Goal: Task Accomplishment & Management: Manage account settings

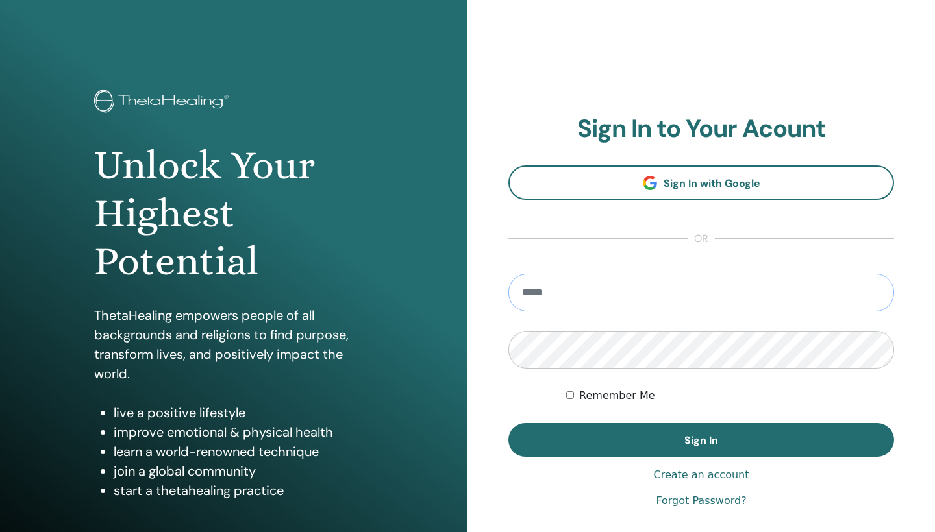
type input "**********"
click at [701, 440] on button "Sign In" at bounding box center [701, 440] width 386 height 34
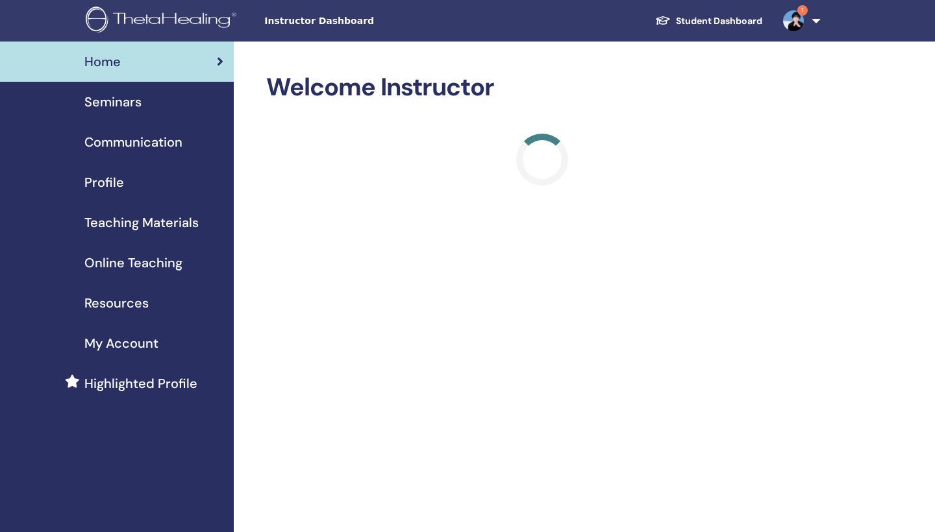
click at [793, 19] on img at bounding box center [793, 20] width 21 height 21
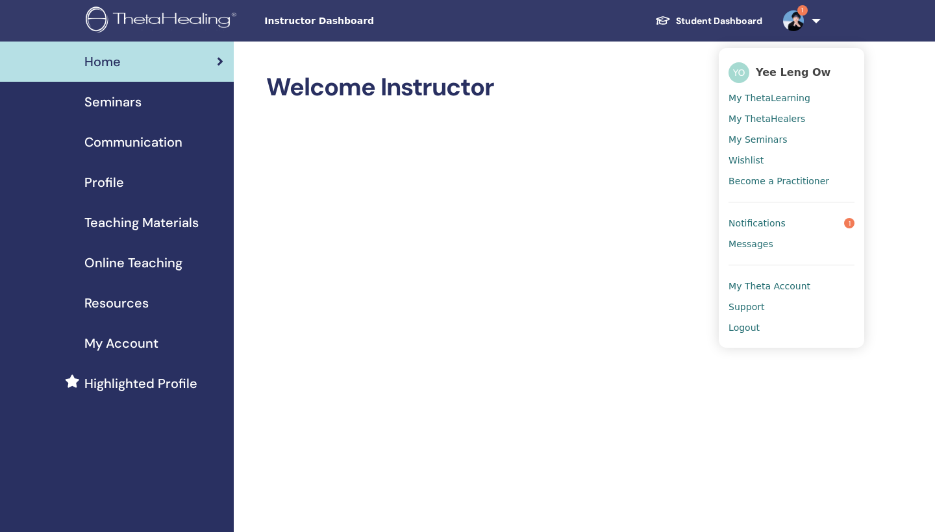
click at [768, 225] on span "Notifications" at bounding box center [756, 223] width 57 height 12
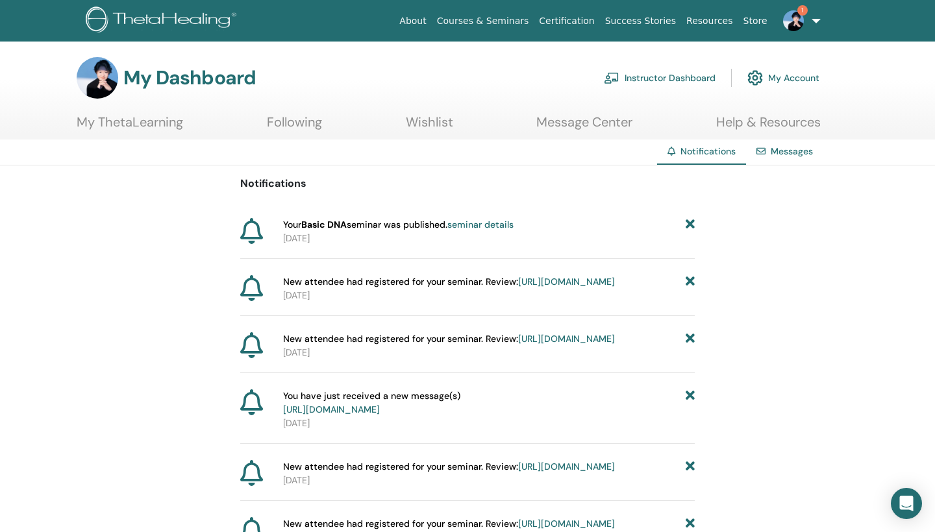
click at [480, 223] on link "seminar details" at bounding box center [480, 225] width 66 height 12
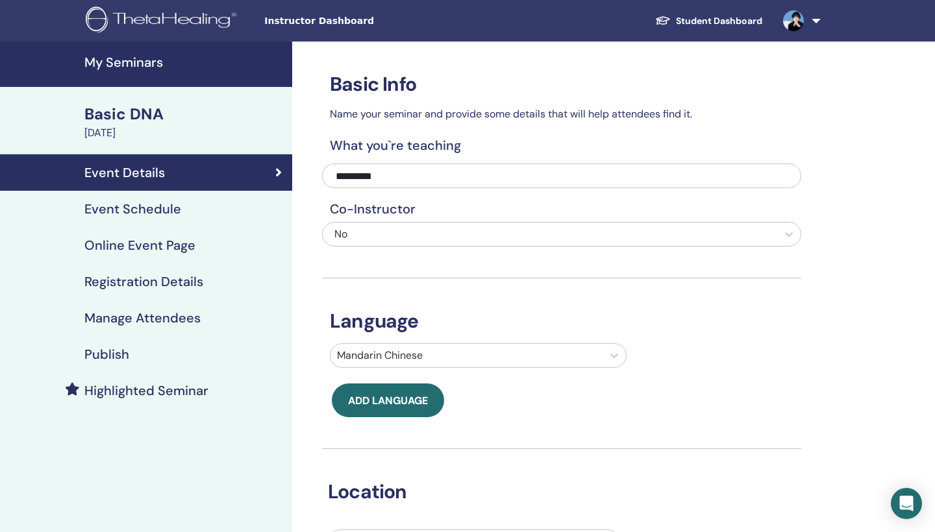
click at [171, 211] on h4 "Event Schedule" at bounding box center [132, 209] width 97 height 16
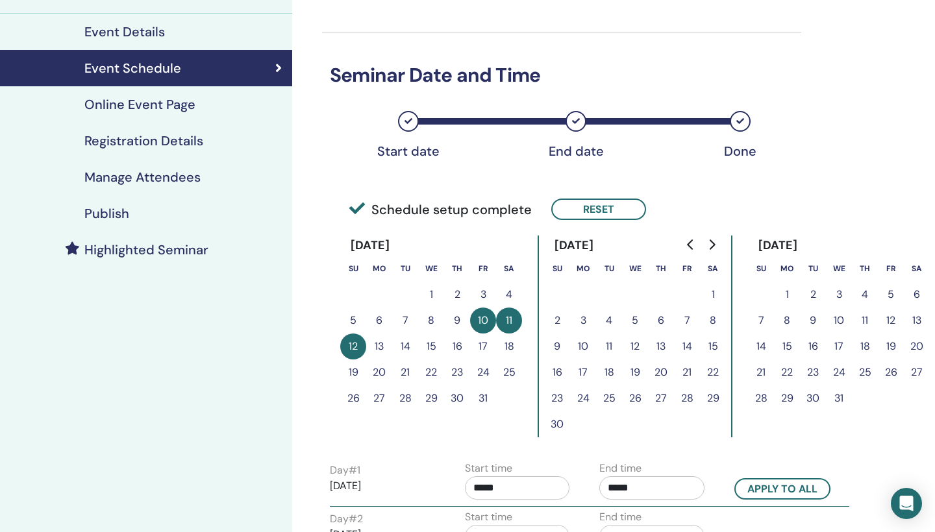
scroll to position [133, 0]
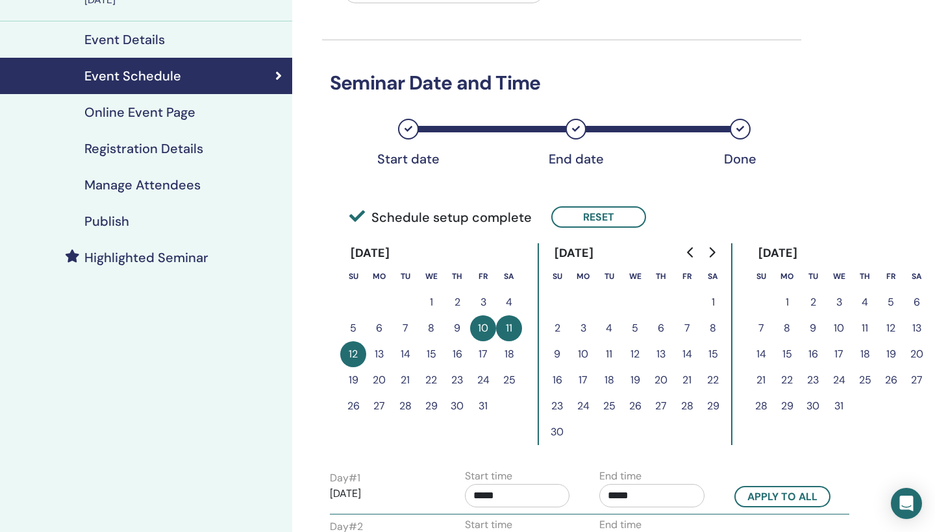
click at [195, 114] on div "Online Event Page" at bounding box center [145, 113] width 271 height 16
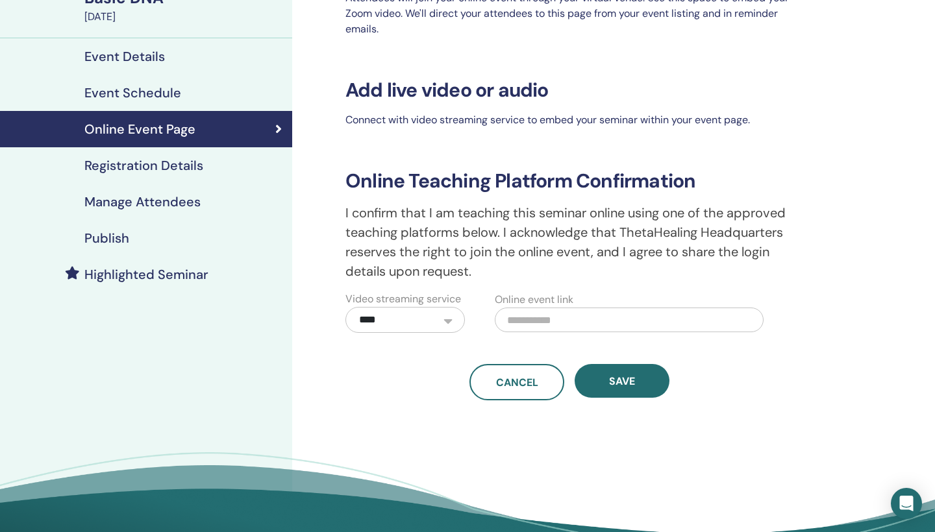
scroll to position [105, 0]
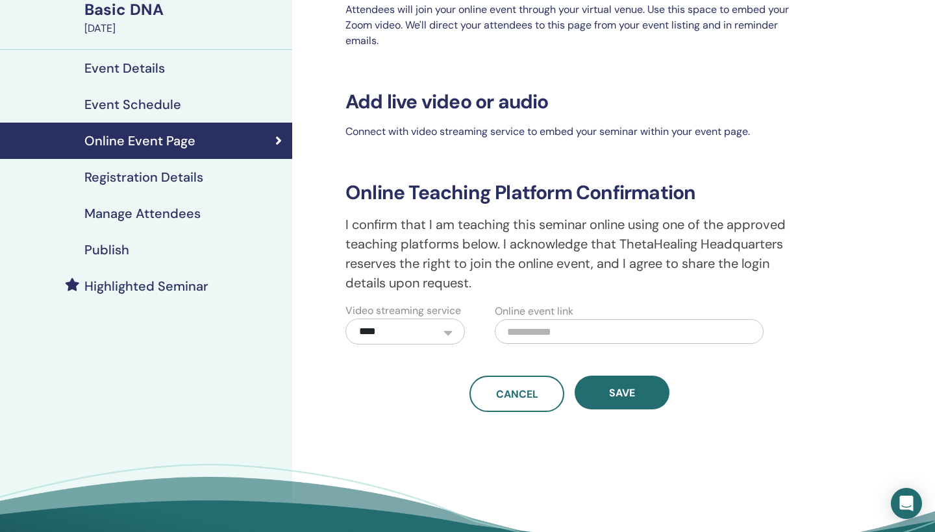
click at [183, 176] on h4 "Registration Details" at bounding box center [143, 177] width 119 height 16
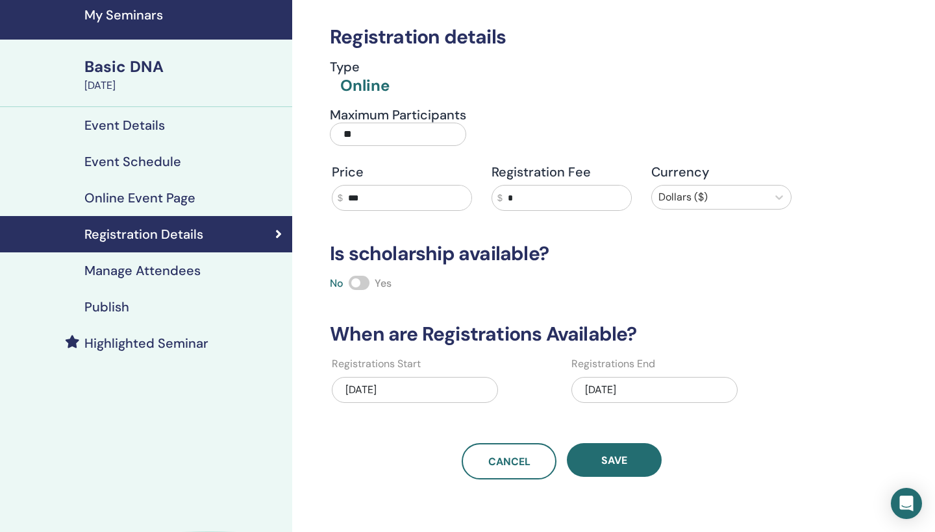
scroll to position [47, 0]
click at [182, 269] on h4 "Manage Attendees" at bounding box center [142, 271] width 116 height 16
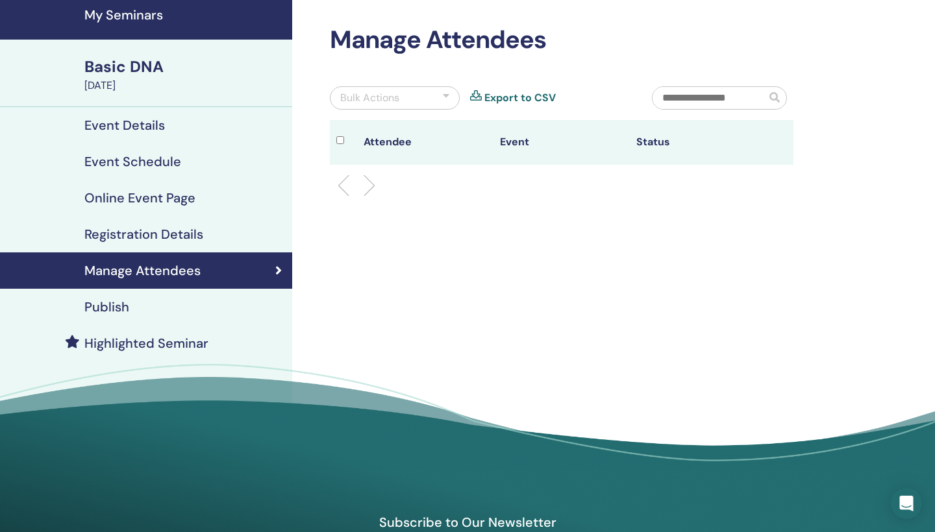
click at [154, 123] on h4 "Event Details" at bounding box center [124, 125] width 80 height 16
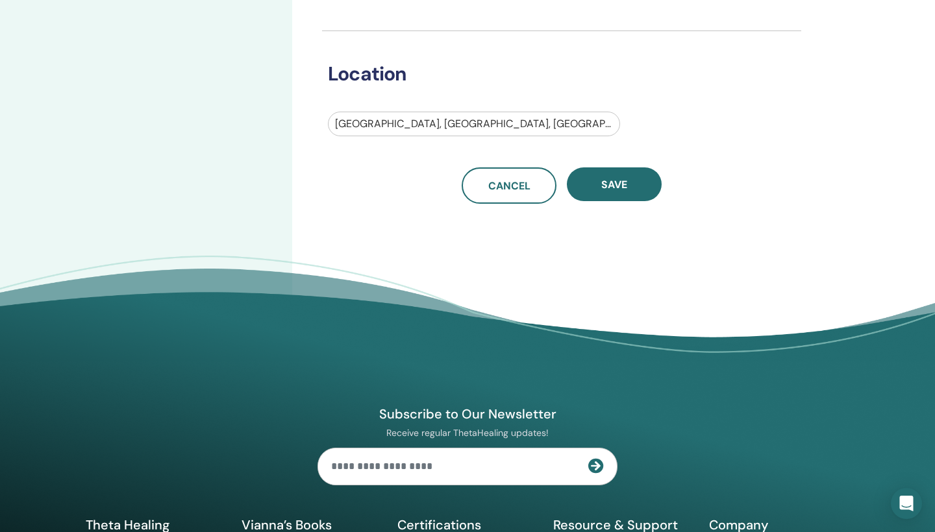
scroll to position [428, 0]
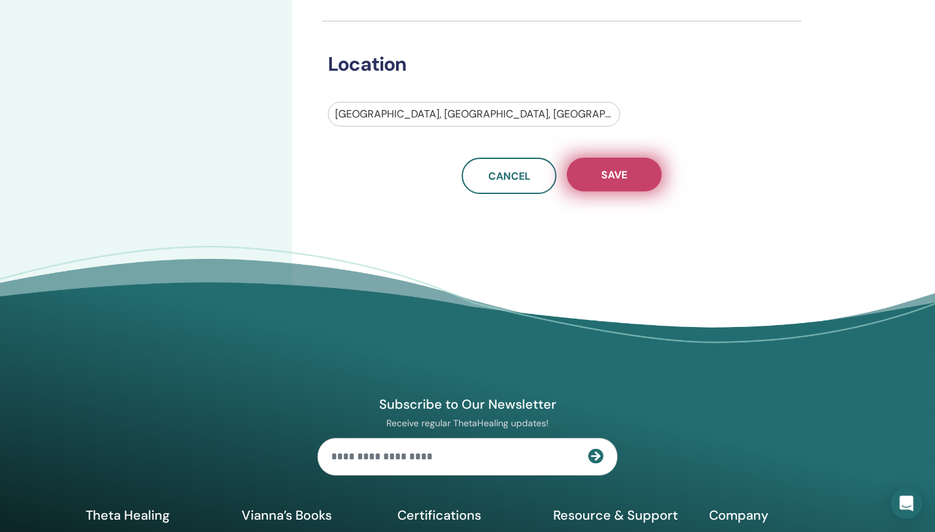
click at [630, 180] on button "Save" at bounding box center [614, 175] width 95 height 34
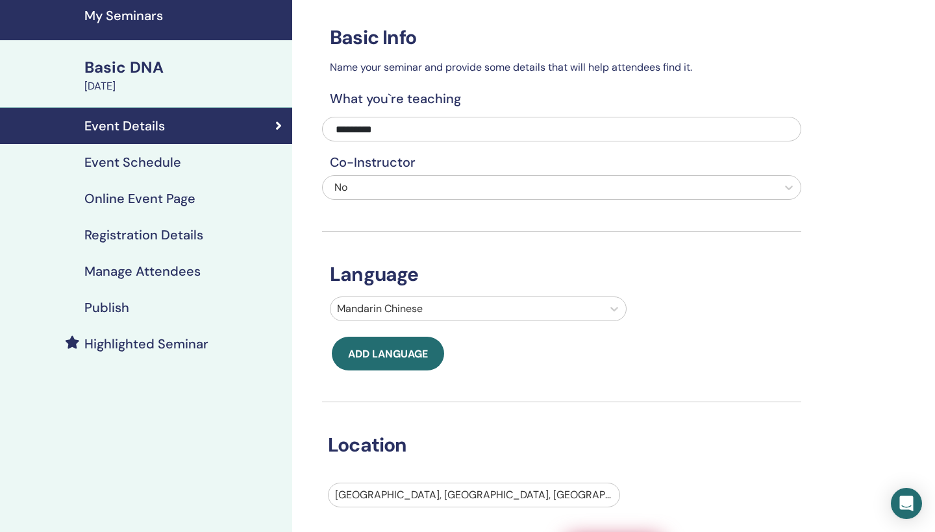
scroll to position [25, 0]
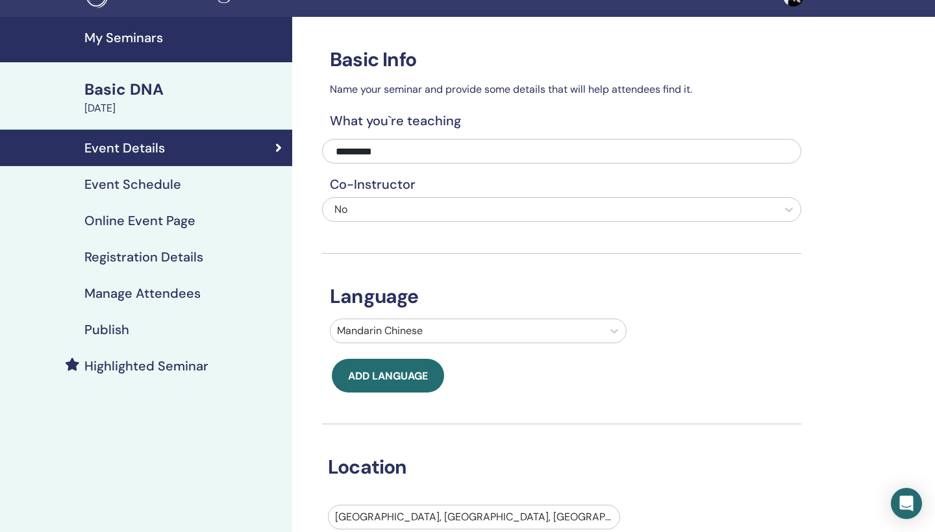
click at [166, 184] on h4 "Event Schedule" at bounding box center [132, 185] width 97 height 16
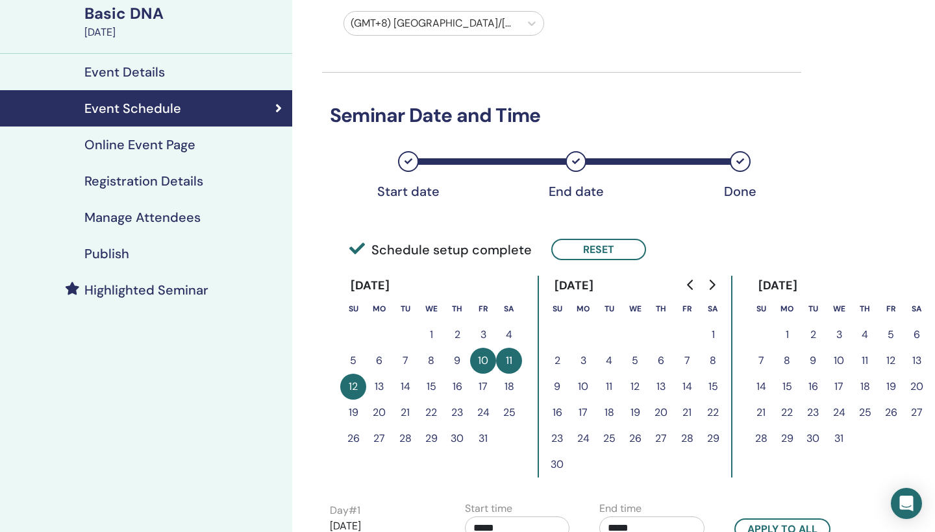
scroll to position [80, 0]
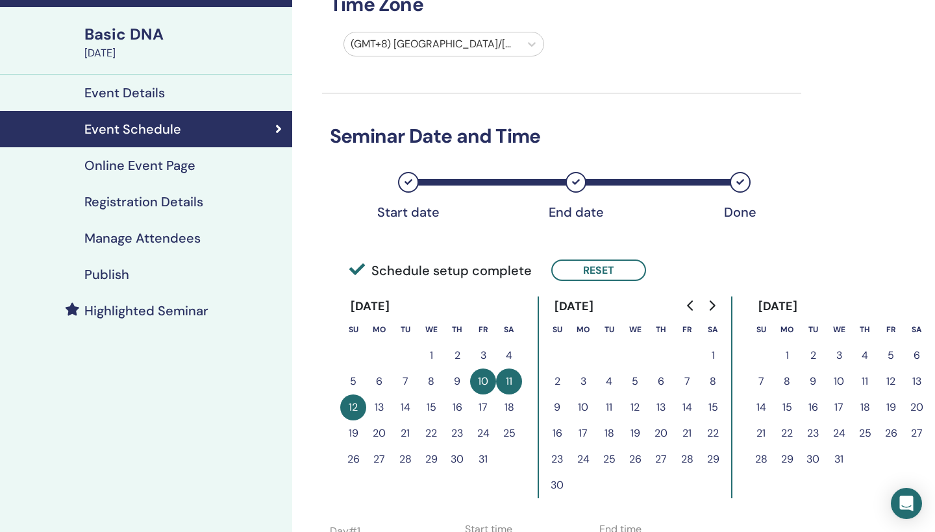
click at [177, 166] on h4 "Online Event Page" at bounding box center [139, 166] width 111 height 16
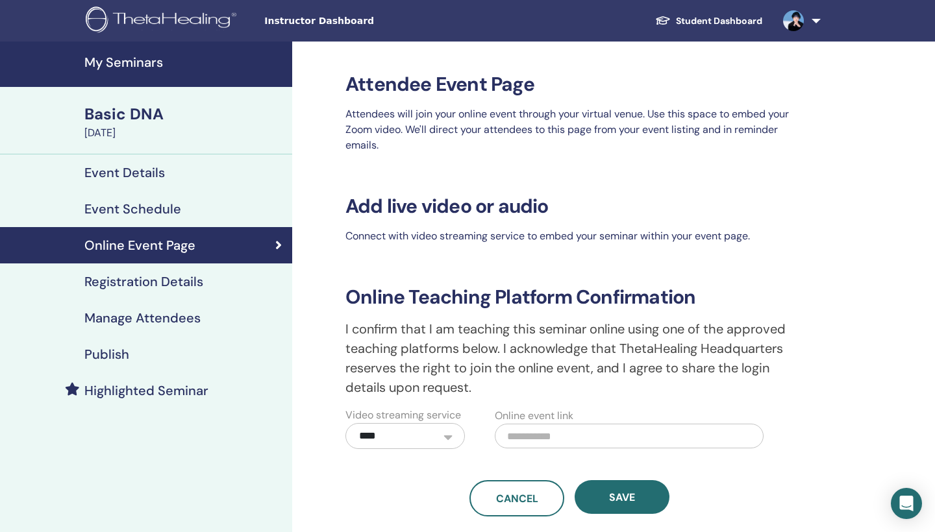
click at [121, 353] on h4 "Publish" at bounding box center [106, 355] width 45 height 16
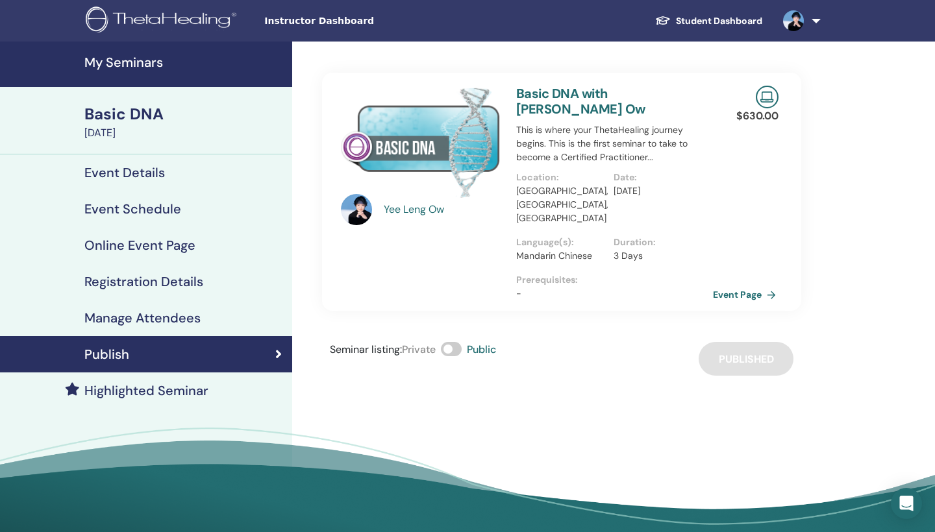
click at [743, 285] on link "Event Page" at bounding box center [747, 294] width 68 height 19
click at [151, 169] on h4 "Event Details" at bounding box center [124, 173] width 80 height 16
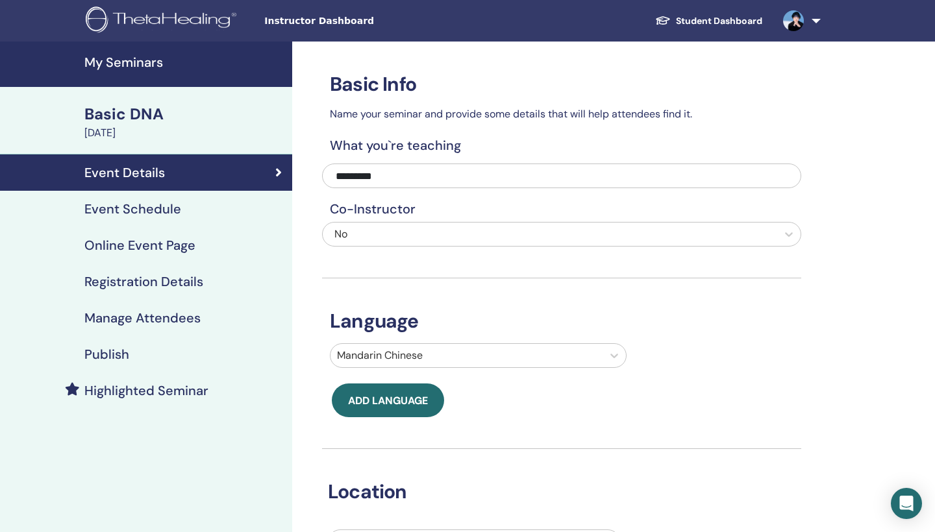
click at [153, 207] on h4 "Event Schedule" at bounding box center [132, 209] width 97 height 16
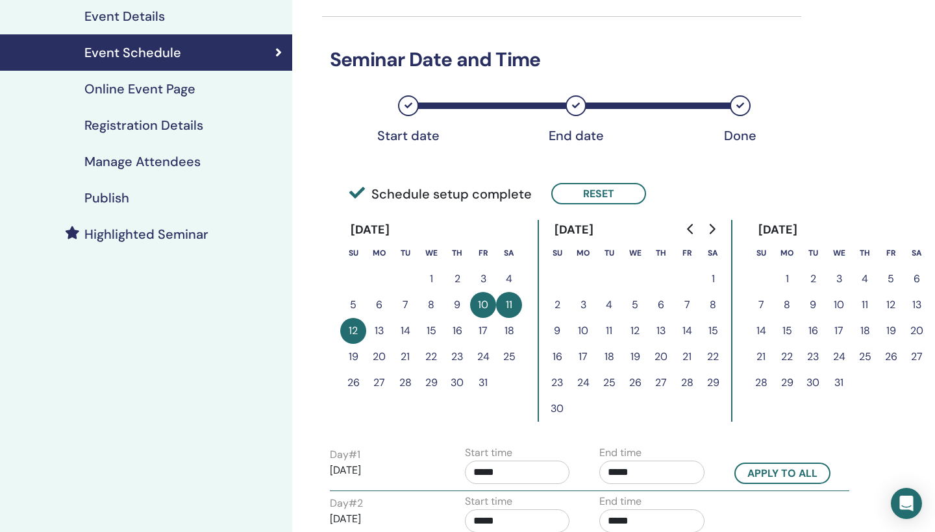
scroll to position [145, 0]
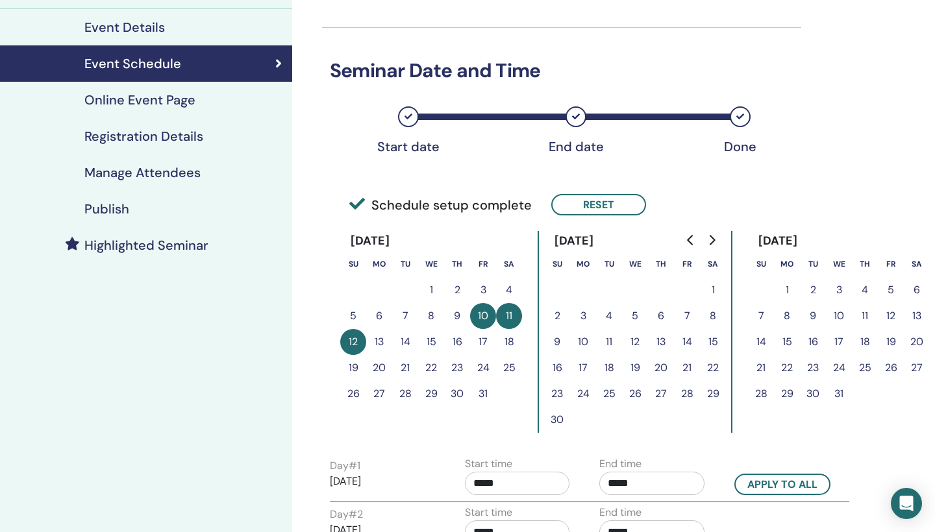
click at [176, 100] on h4 "Online Event Page" at bounding box center [139, 100] width 111 height 16
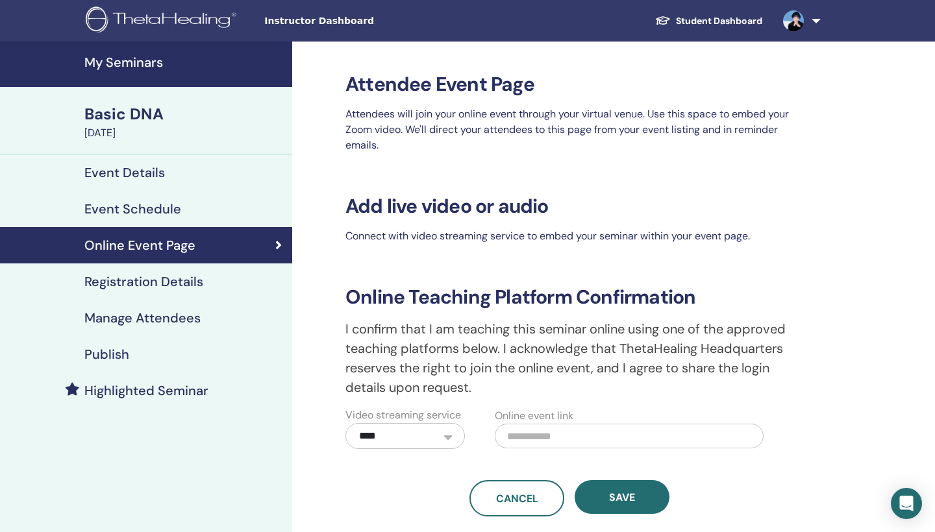
click at [171, 282] on h4 "Registration Details" at bounding box center [143, 282] width 119 height 16
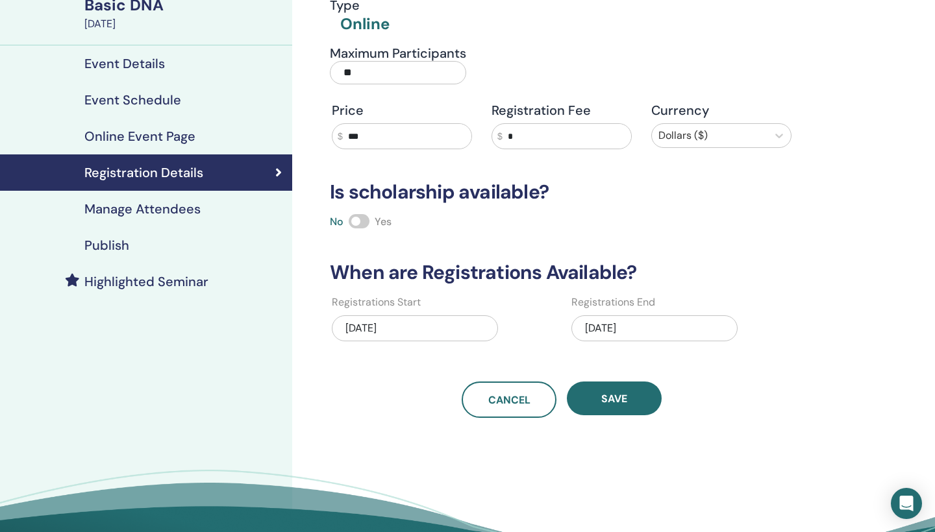
scroll to position [110, 0]
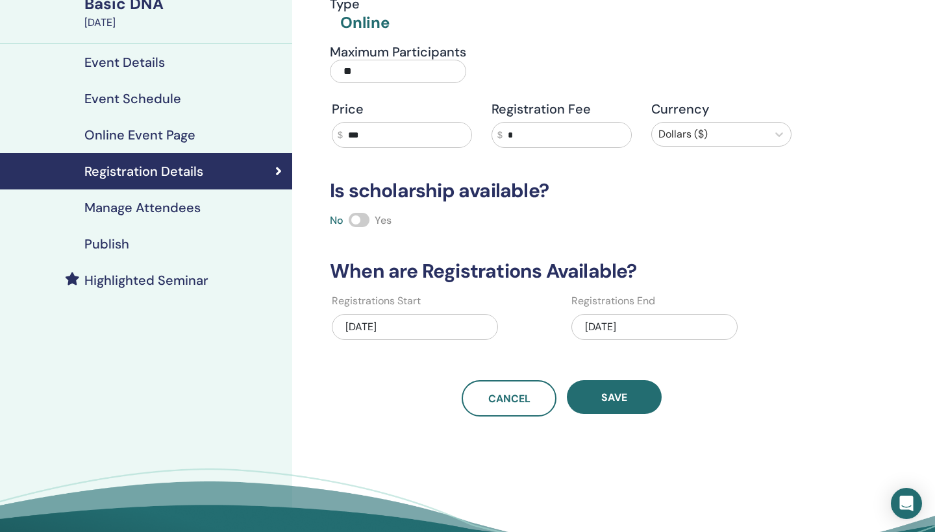
click at [377, 132] on input "***" at bounding box center [407, 135] width 129 height 25
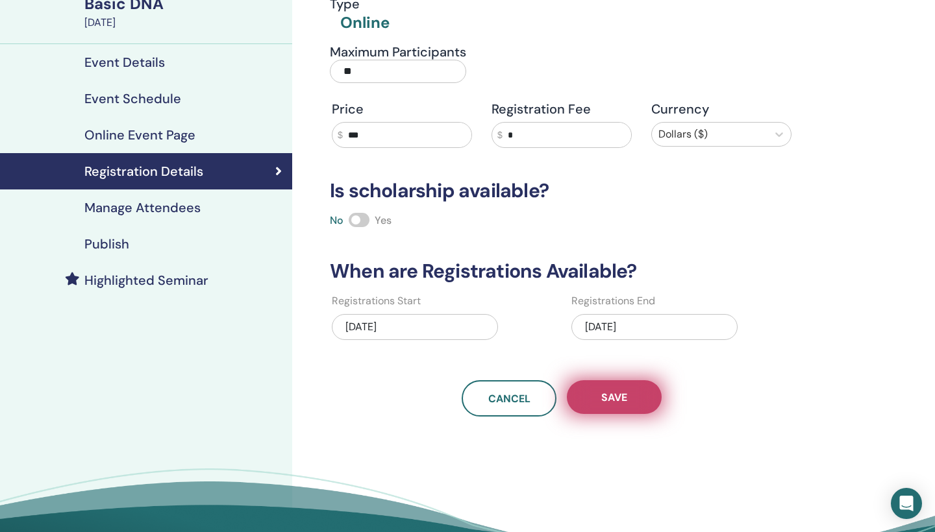
type input "***"
click at [612, 407] on button "Save" at bounding box center [614, 397] width 95 height 34
click at [634, 401] on button "Save" at bounding box center [614, 397] width 95 height 34
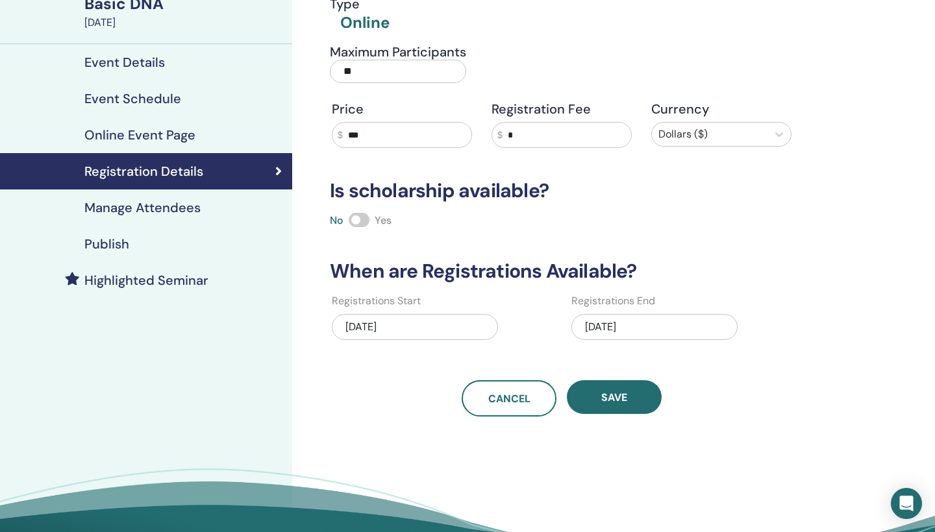
click at [162, 279] on h4 "Highlighted Seminar" at bounding box center [146, 281] width 124 height 16
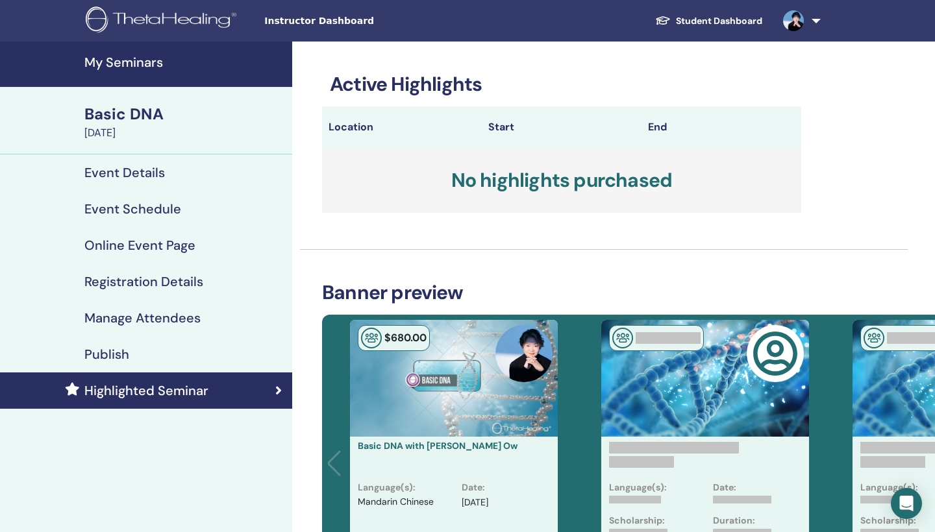
click at [153, 170] on h4 "Event Details" at bounding box center [124, 173] width 80 height 16
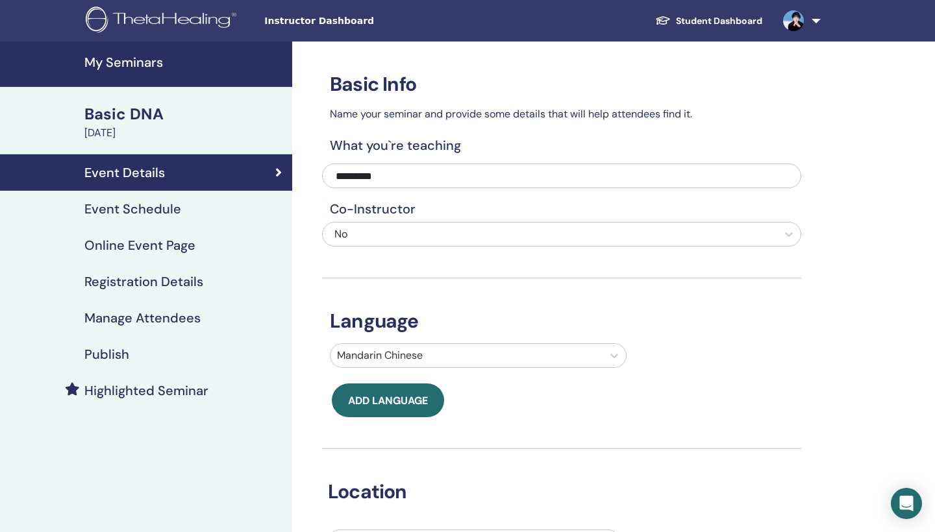
click at [171, 219] on link "Event Schedule" at bounding box center [146, 209] width 292 height 36
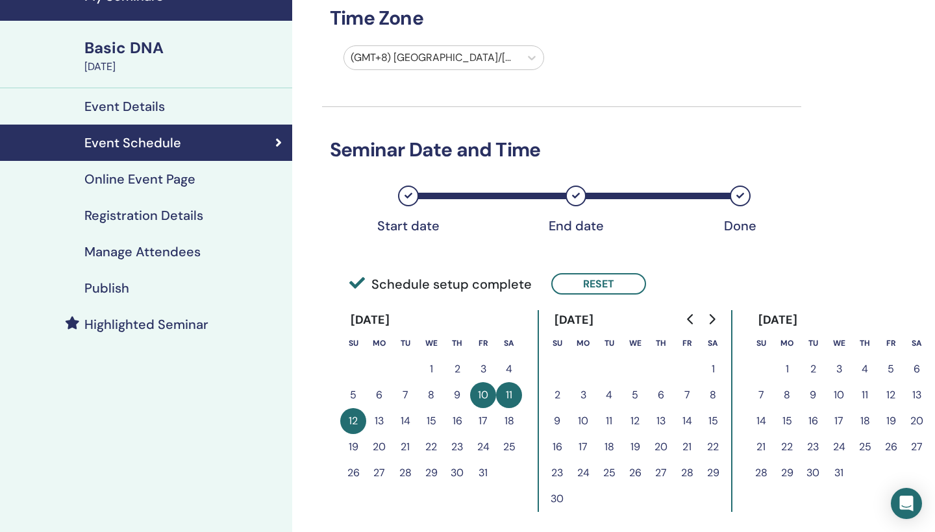
scroll to position [52, 0]
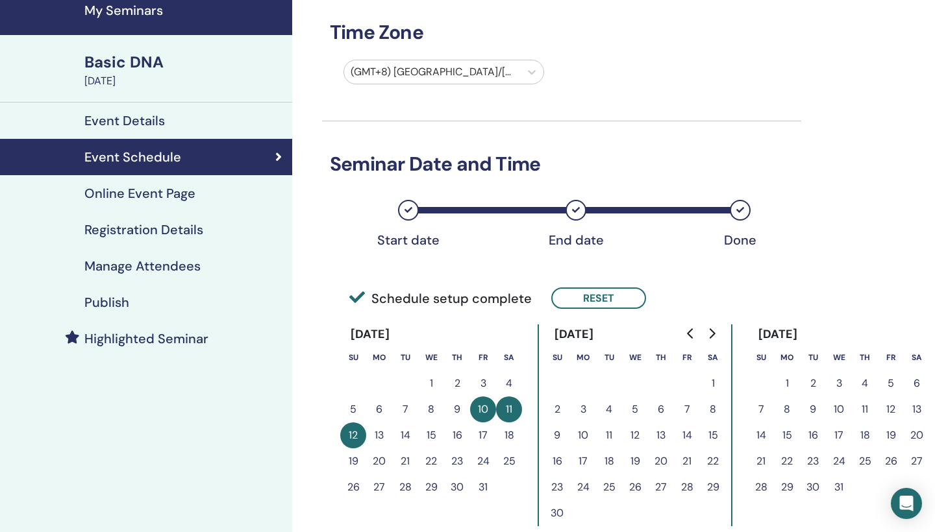
click at [163, 192] on h4 "Online Event Page" at bounding box center [139, 194] width 111 height 16
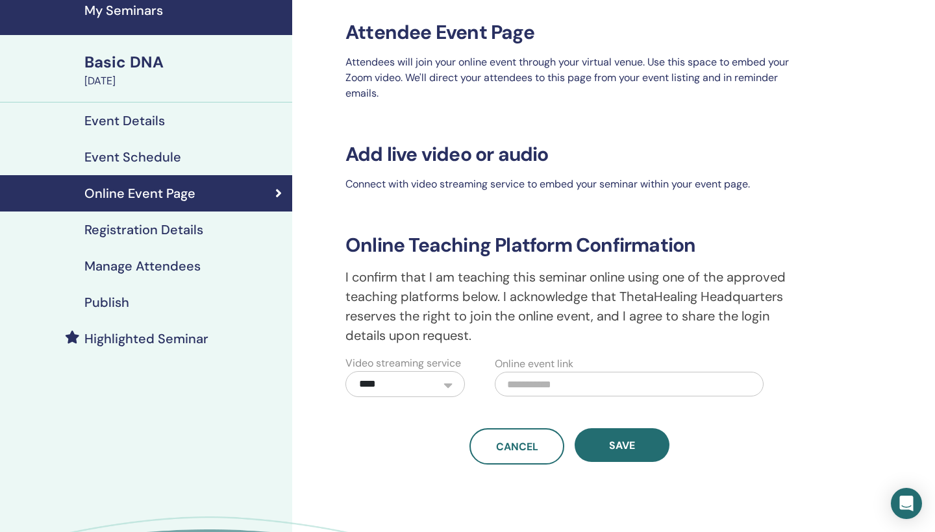
click at [177, 231] on h4 "Registration Details" at bounding box center [143, 230] width 119 height 16
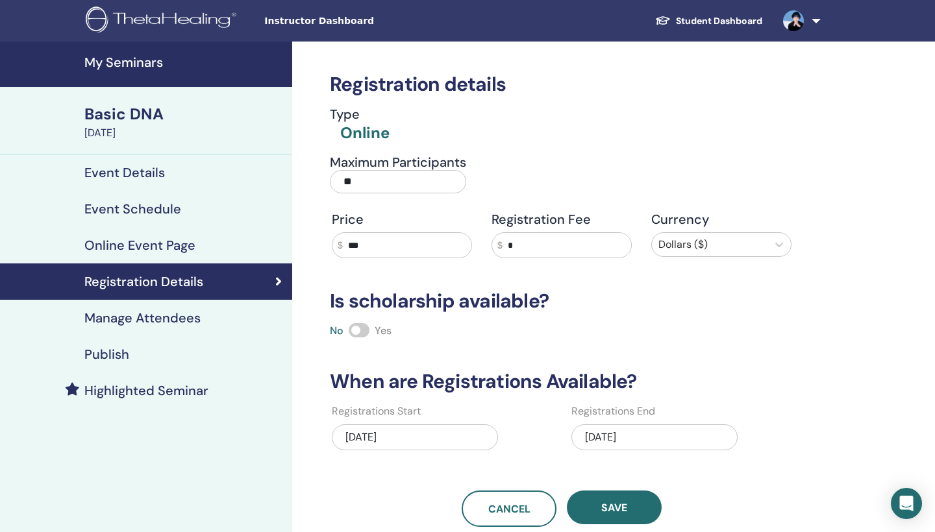
click at [163, 316] on h4 "Manage Attendees" at bounding box center [142, 318] width 116 height 16
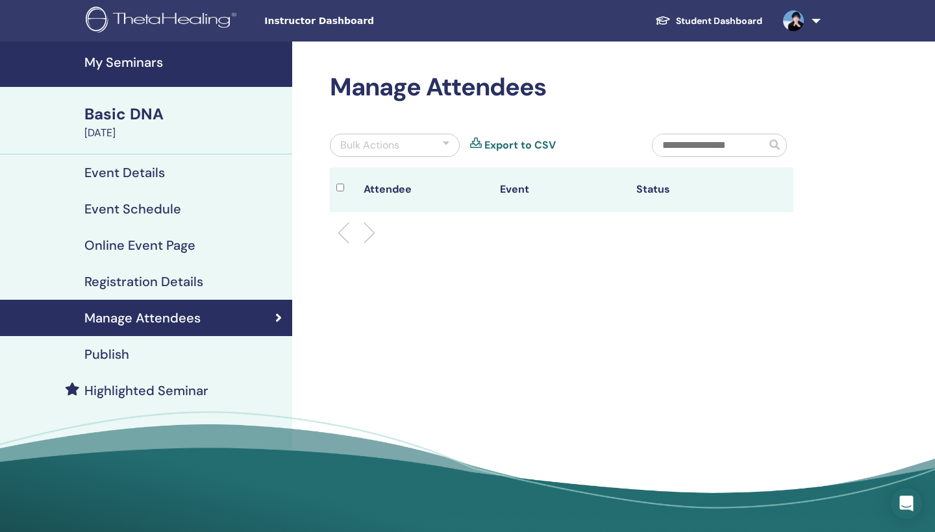
click at [113, 356] on h4 "Publish" at bounding box center [106, 355] width 45 height 16
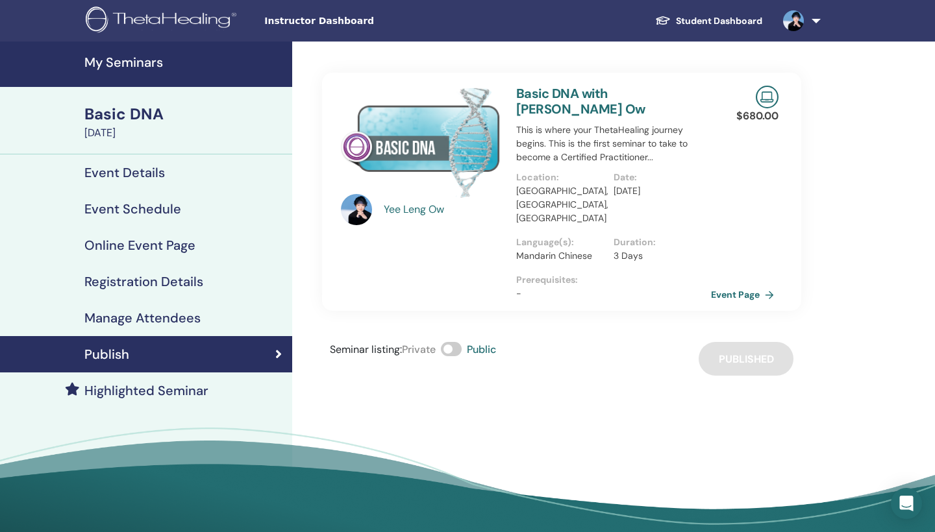
click at [144, 393] on h4 "Highlighted Seminar" at bounding box center [146, 391] width 124 height 16
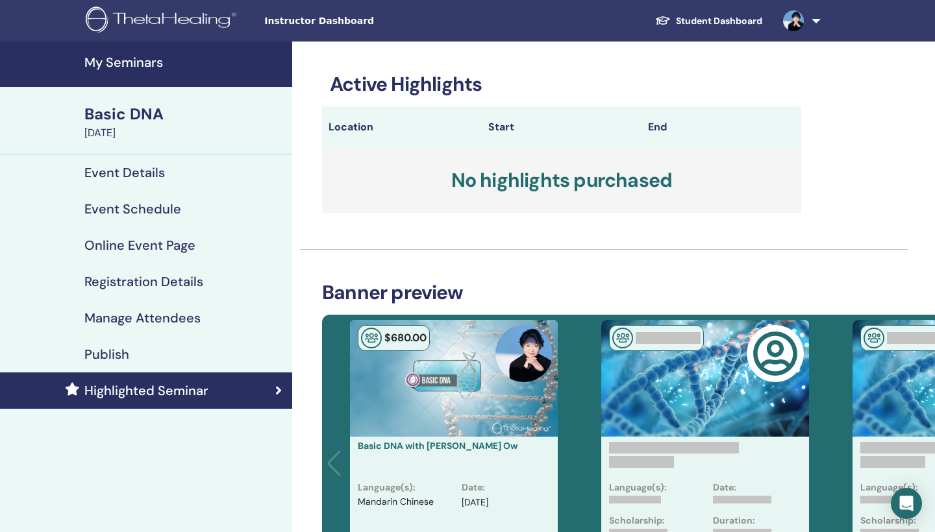
click at [114, 350] on h4 "Publish" at bounding box center [106, 355] width 45 height 16
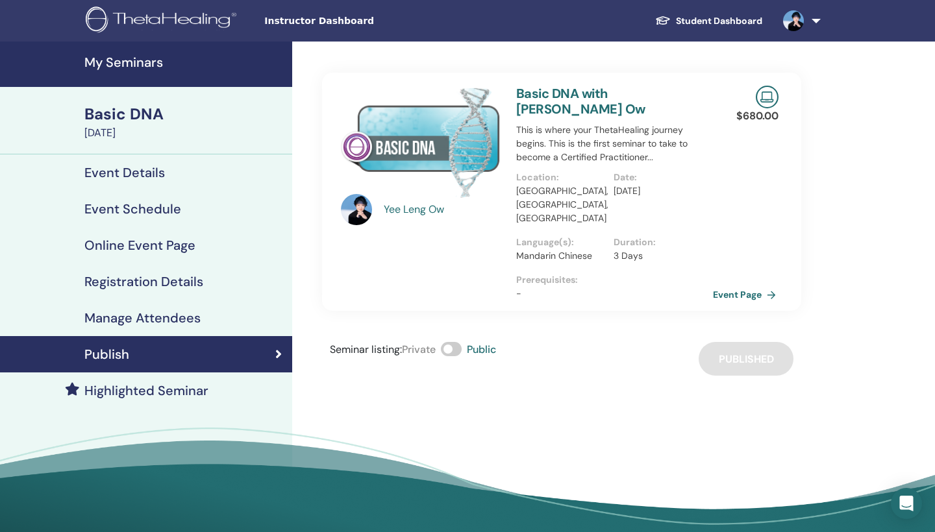
click at [755, 285] on link "Event Page" at bounding box center [747, 294] width 68 height 19
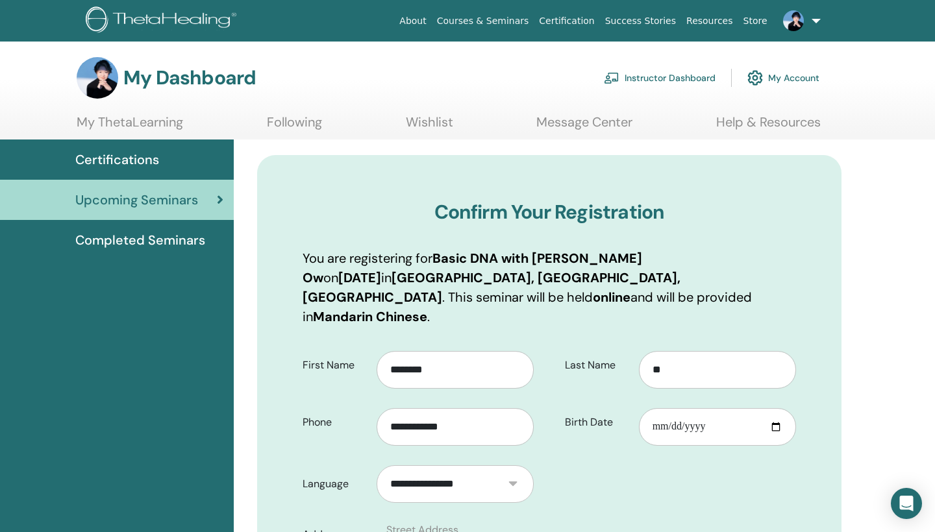
click at [685, 78] on link "Instructor Dashboard" at bounding box center [660, 78] width 112 height 29
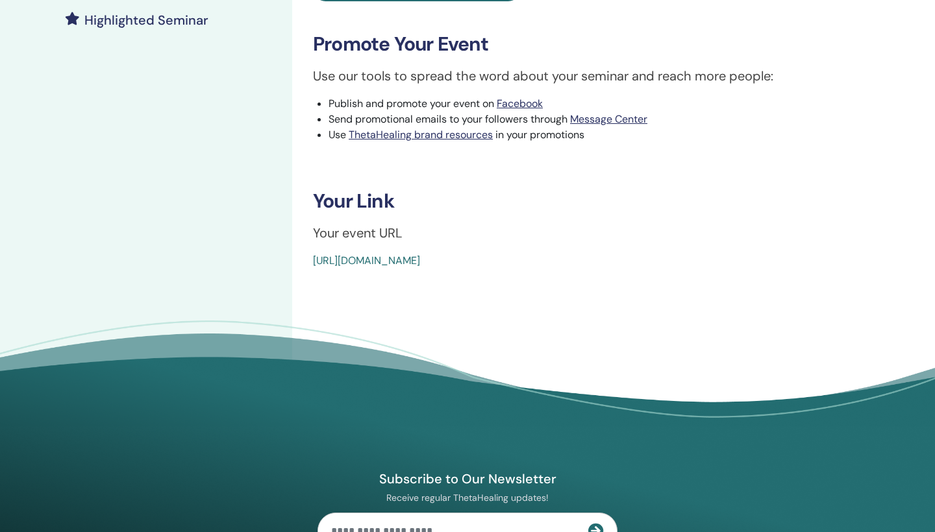
scroll to position [372, 0]
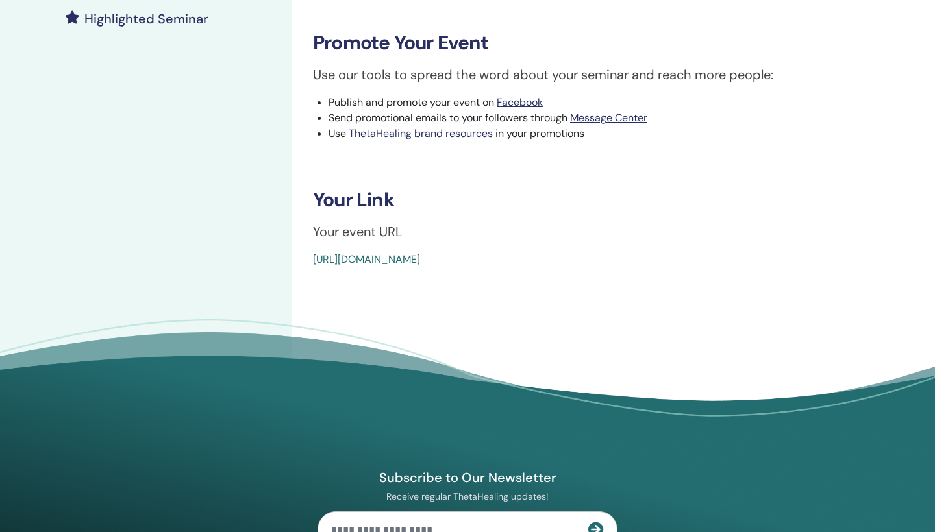
drag, startPoint x: 617, startPoint y: 252, endPoint x: 299, endPoint y: 257, distance: 318.1
click at [299, 257] on div "Basic DNA Event Type Online Event Status Active Published Registrations 0/10 Pu…" at bounding box center [603, 60] width 623 height 780
copy link "[URL][DOMAIN_NAME]"
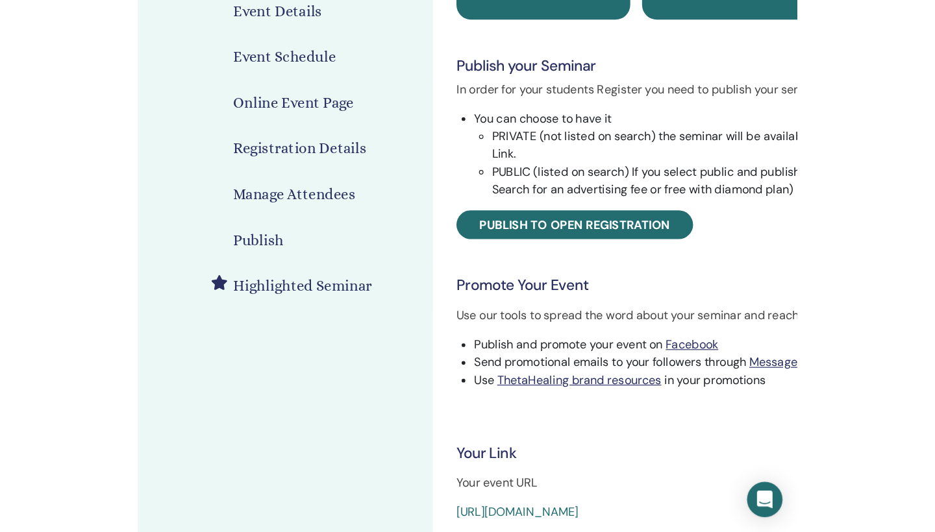
scroll to position [162, 0]
